Goal: Information Seeking & Learning: Learn about a topic

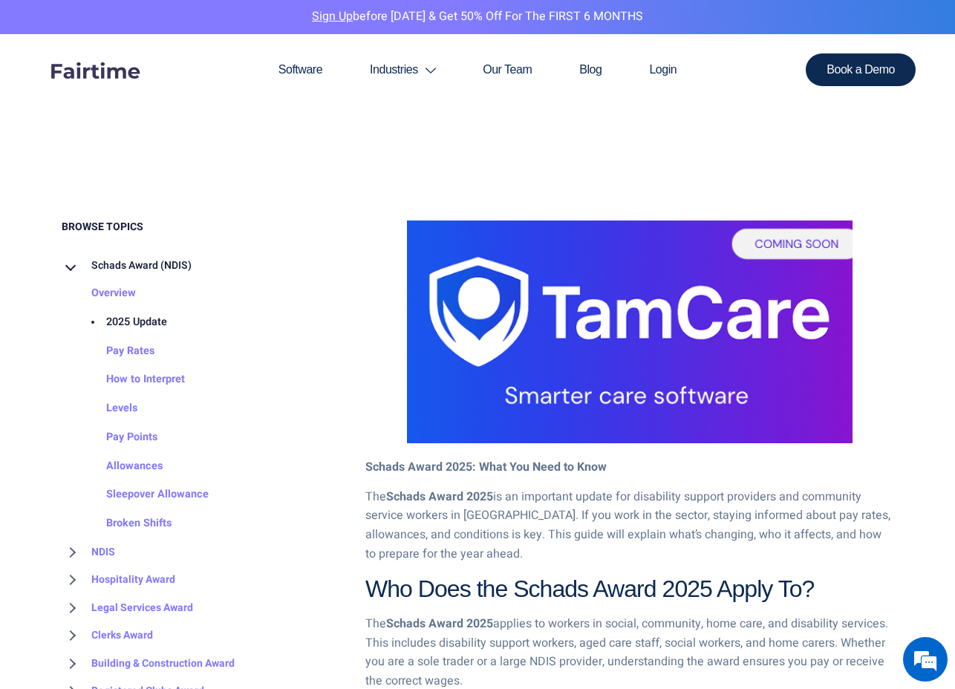
scroll to position [620, 0]
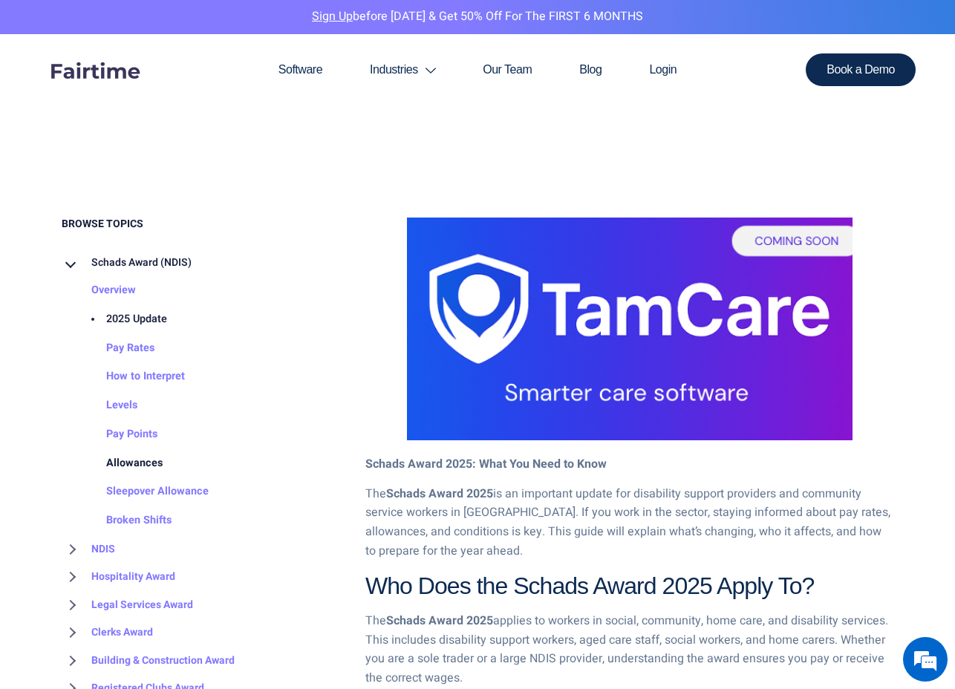
click at [139, 459] on link "Allowances" at bounding box center [120, 463] width 86 height 29
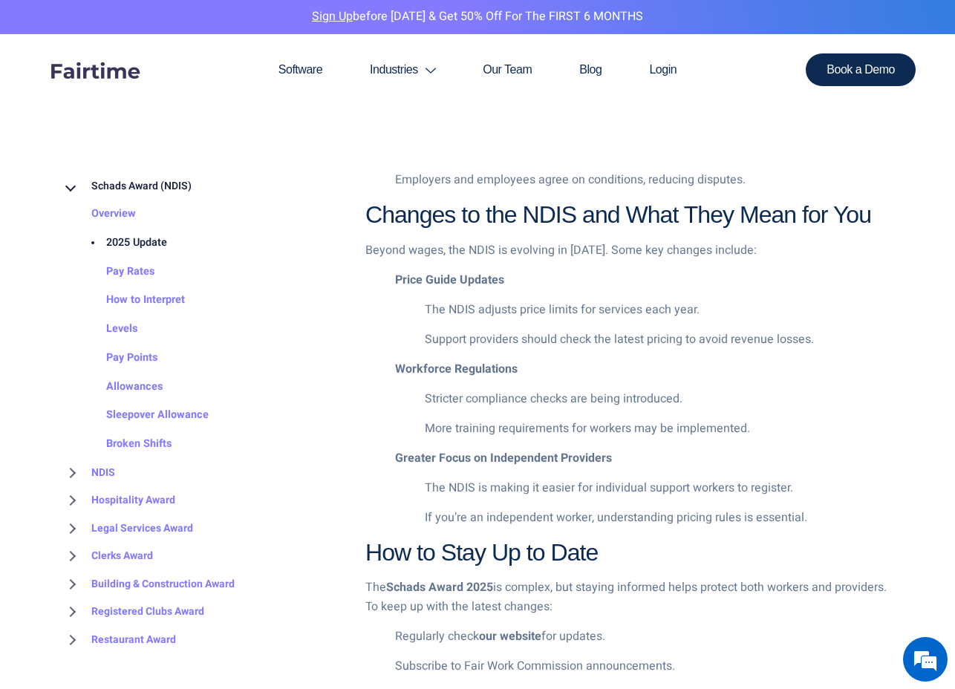
scroll to position [1588, 0]
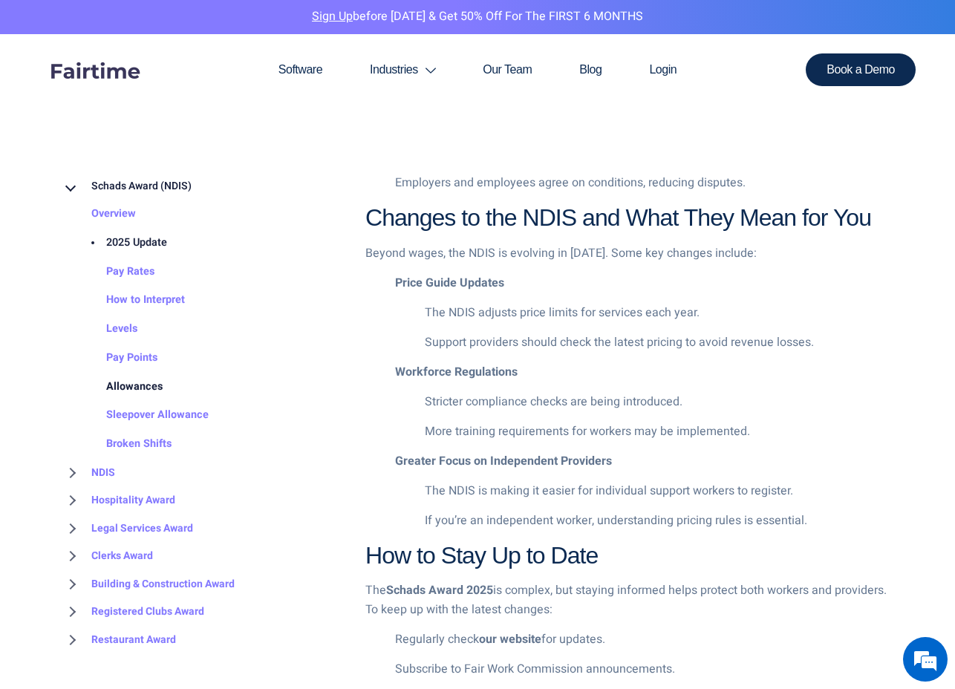
click at [130, 389] on link "Allowances" at bounding box center [120, 387] width 86 height 29
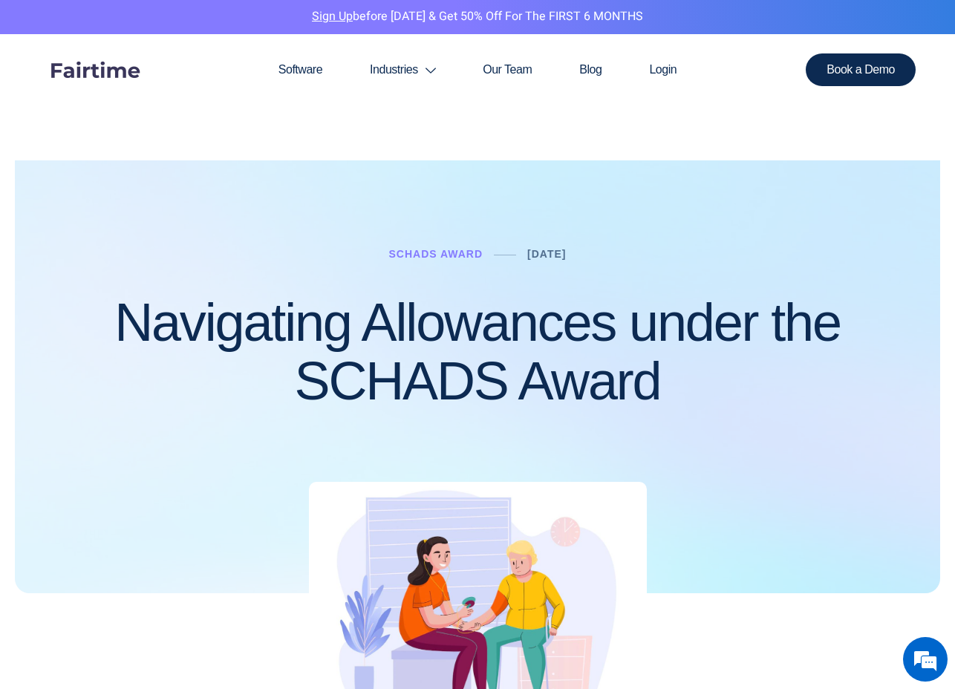
scroll to position [27, 0]
